Goal: Entertainment & Leisure: Consume media (video, audio)

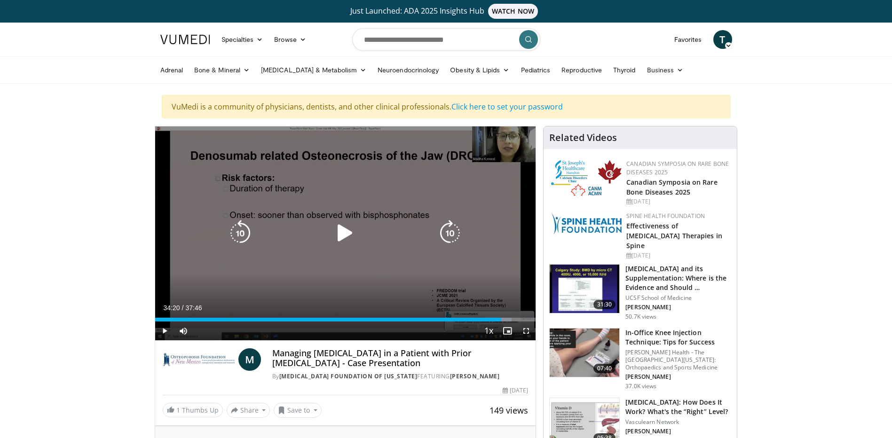
click at [345, 234] on icon "Video Player" at bounding box center [345, 233] width 26 height 26
click at [240, 232] on icon "Video Player" at bounding box center [240, 233] width 26 height 26
click at [241, 232] on icon "Video Player" at bounding box center [240, 233] width 26 height 26
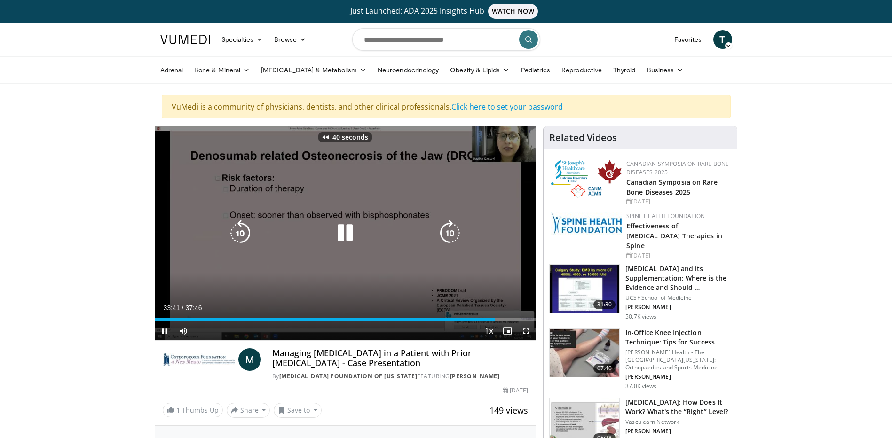
click at [241, 232] on icon "Video Player" at bounding box center [240, 233] width 26 height 26
click at [242, 230] on icon "Video Player" at bounding box center [240, 233] width 26 height 26
click at [242, 234] on icon "Video Player" at bounding box center [240, 233] width 26 height 26
click at [241, 237] on icon "Video Player" at bounding box center [240, 233] width 26 height 26
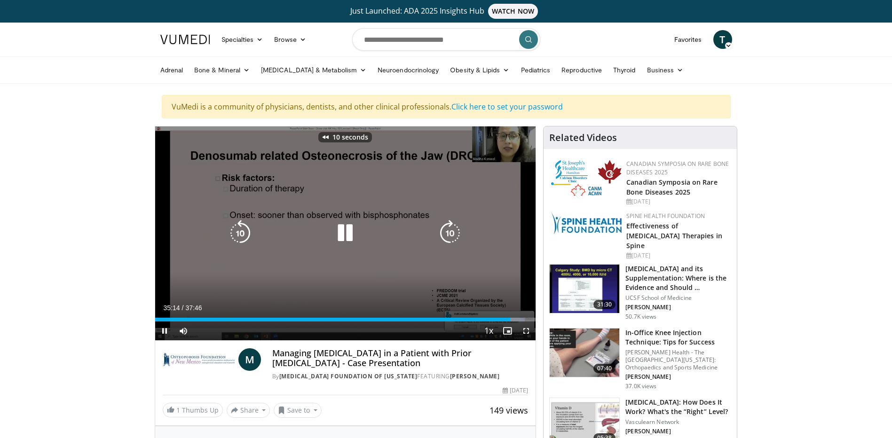
click at [241, 237] on icon "Video Player" at bounding box center [240, 233] width 26 height 26
drag, startPoint x: 527, startPoint y: 332, endPoint x: 529, endPoint y: 381, distance: 48.9
click at [527, 332] on span "Video Player" at bounding box center [526, 331] width 19 height 19
